Goal: Task Accomplishment & Management: Use online tool/utility

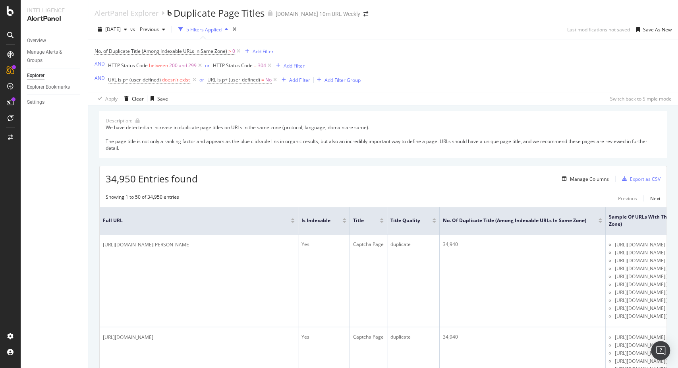
scroll to position [135, 0]
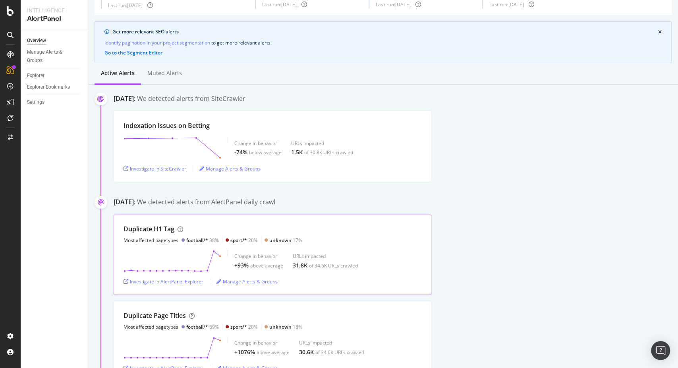
scroll to position [44, 0]
click at [172, 168] on div "Investigate in SiteCrawler" at bounding box center [154, 169] width 63 height 7
